Goal: Navigation & Orientation: Find specific page/section

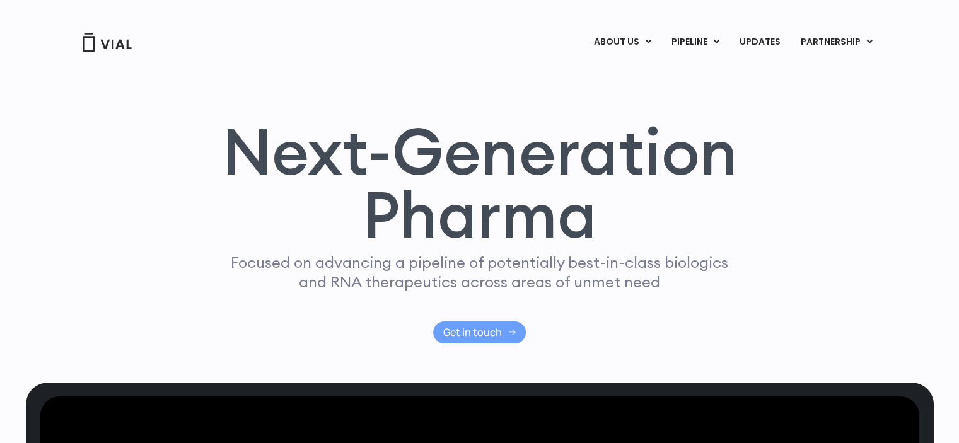
click at [467, 328] on span "Get in touch" at bounding box center [472, 332] width 59 height 9
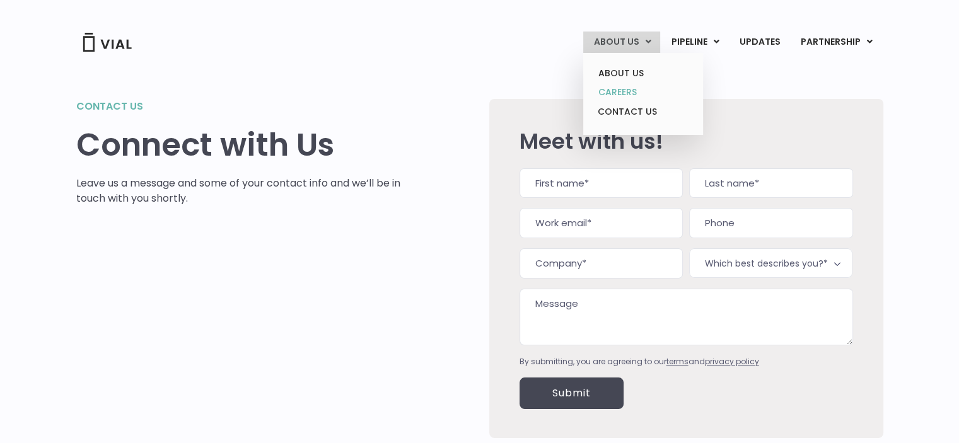
click at [633, 90] on link "CAREERS" at bounding box center [642, 93] width 110 height 20
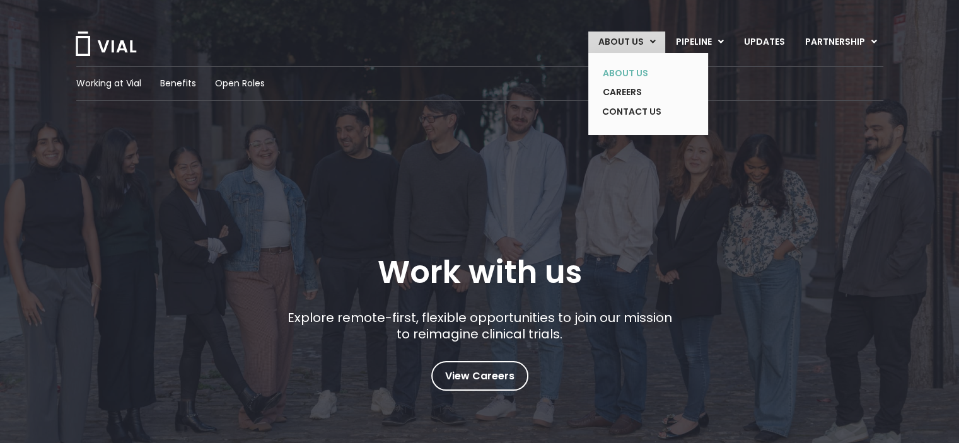
click at [636, 64] on link "ABOUT US" at bounding box center [638, 74] width 92 height 20
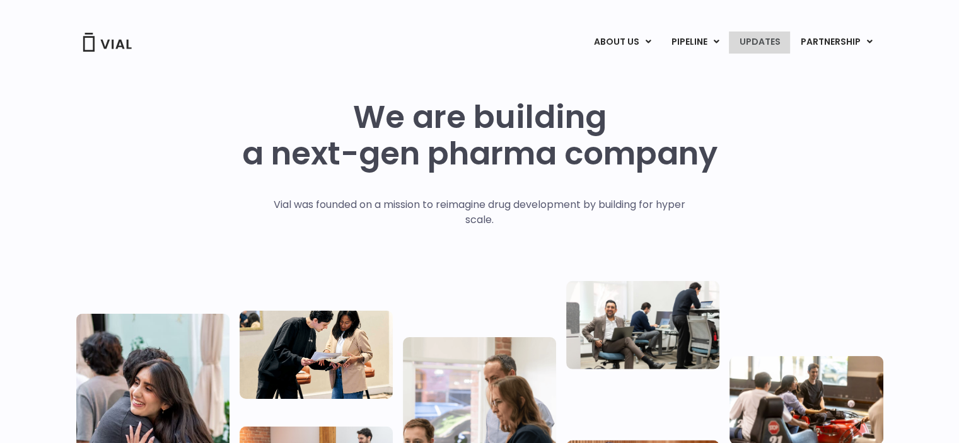
click at [773, 38] on link "UPDATES" at bounding box center [758, 42] width 60 height 21
